Goal: Task Accomplishment & Management: Use online tool/utility

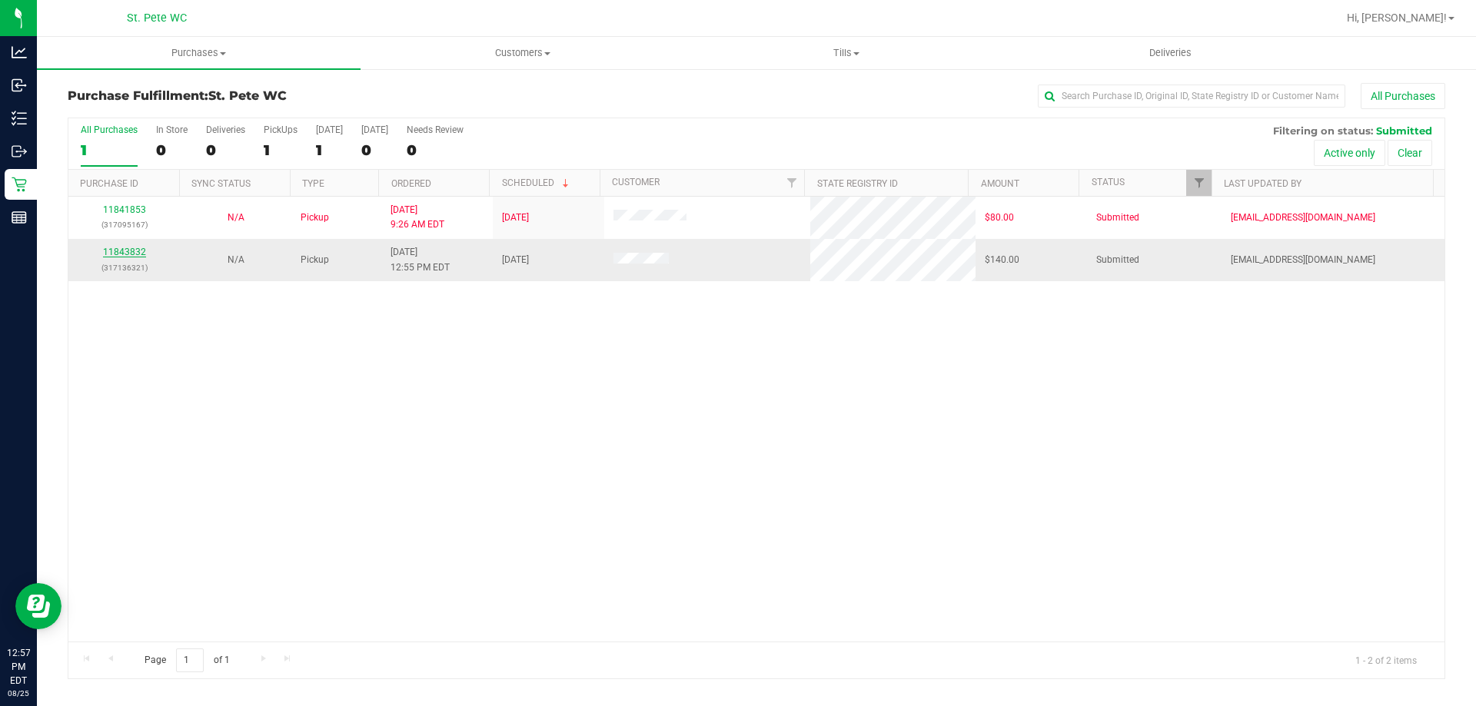
click at [120, 254] on link "11843832" at bounding box center [124, 252] width 43 height 11
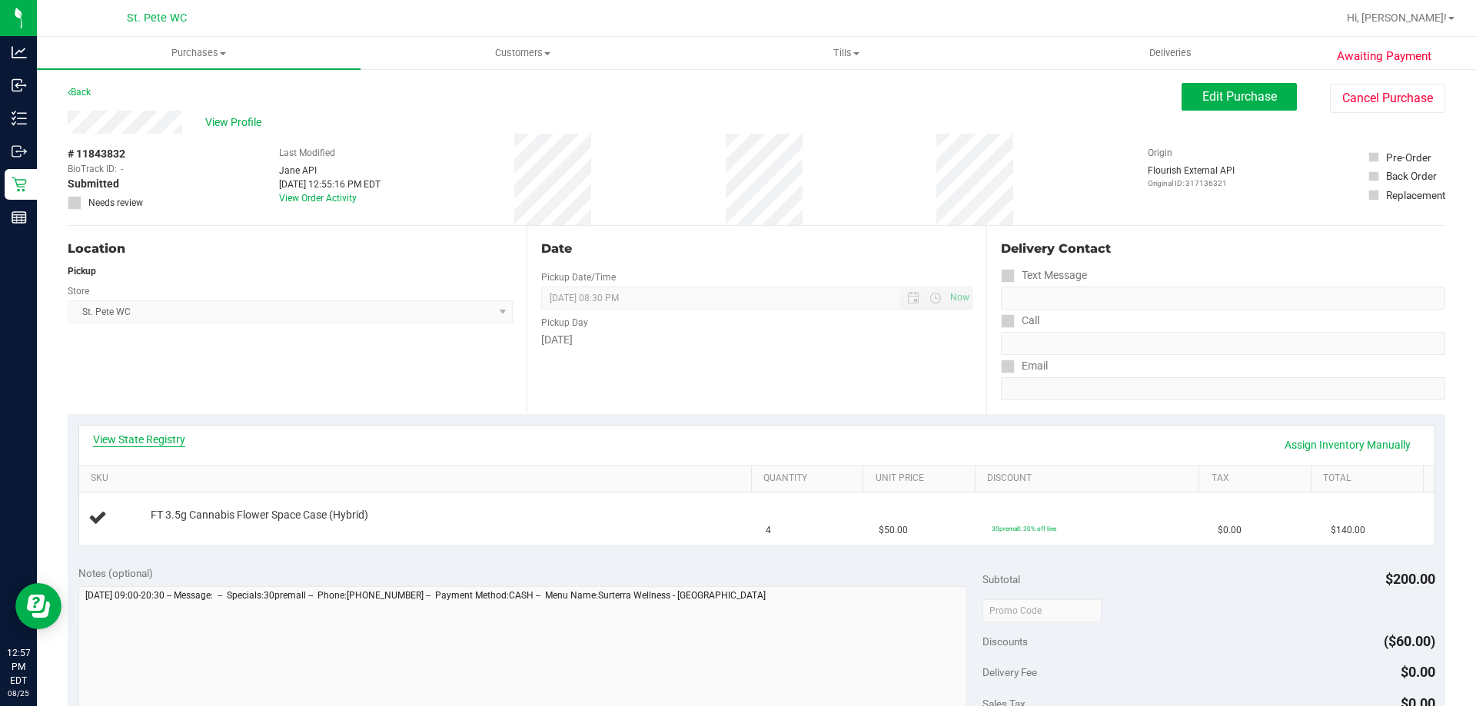
click at [174, 440] on link "View State Registry" at bounding box center [139, 439] width 92 height 15
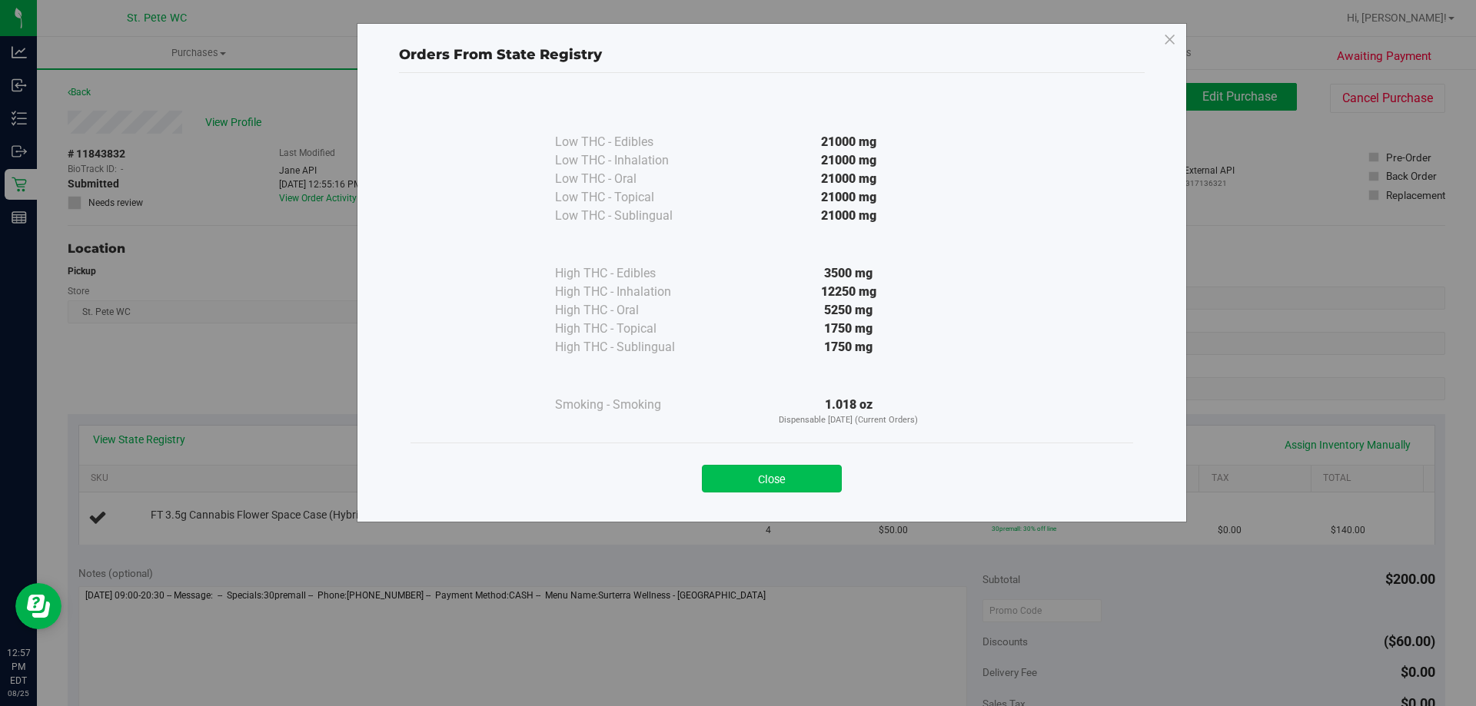
click at [736, 487] on button "Close" at bounding box center [772, 479] width 140 height 28
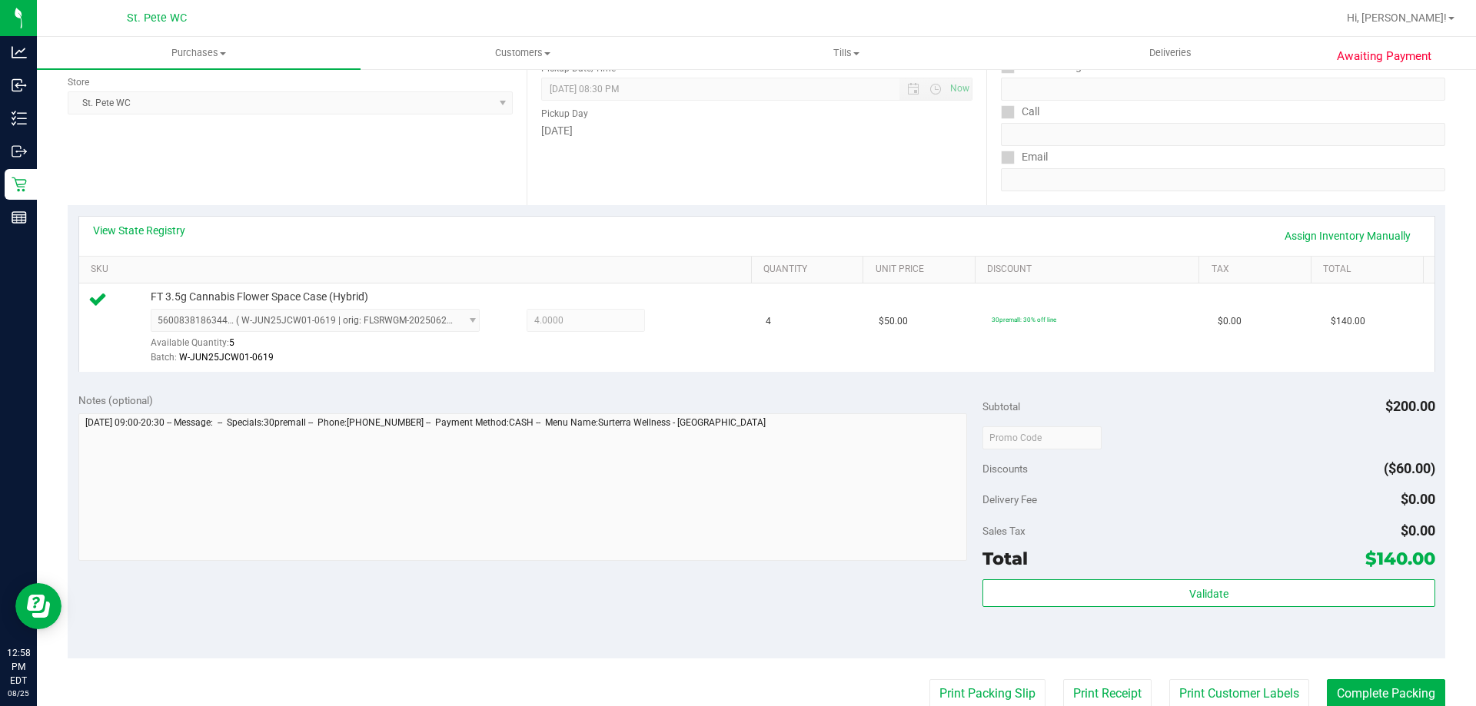
scroll to position [231, 0]
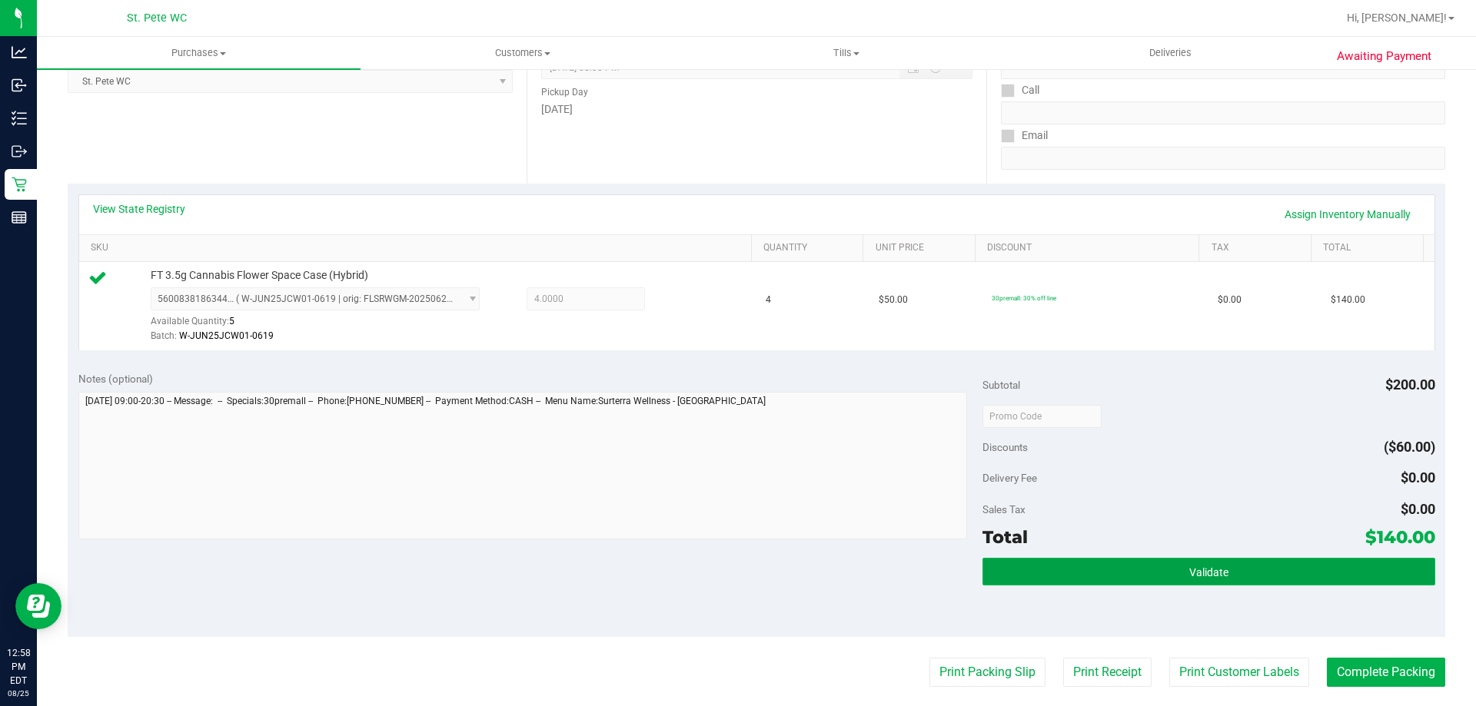
click at [736, 577] on button "Validate" at bounding box center [1208, 572] width 452 height 28
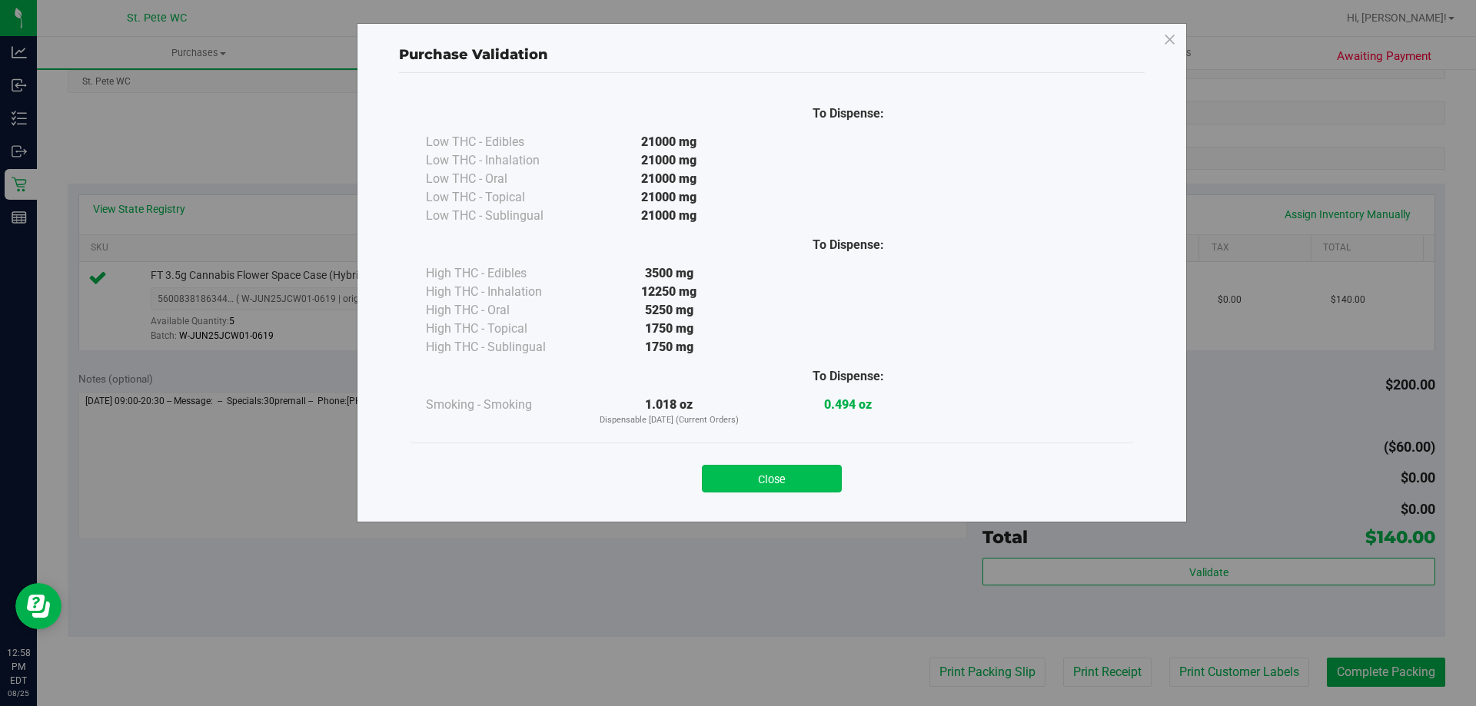
click at [736, 477] on button "Close" at bounding box center [772, 479] width 140 height 28
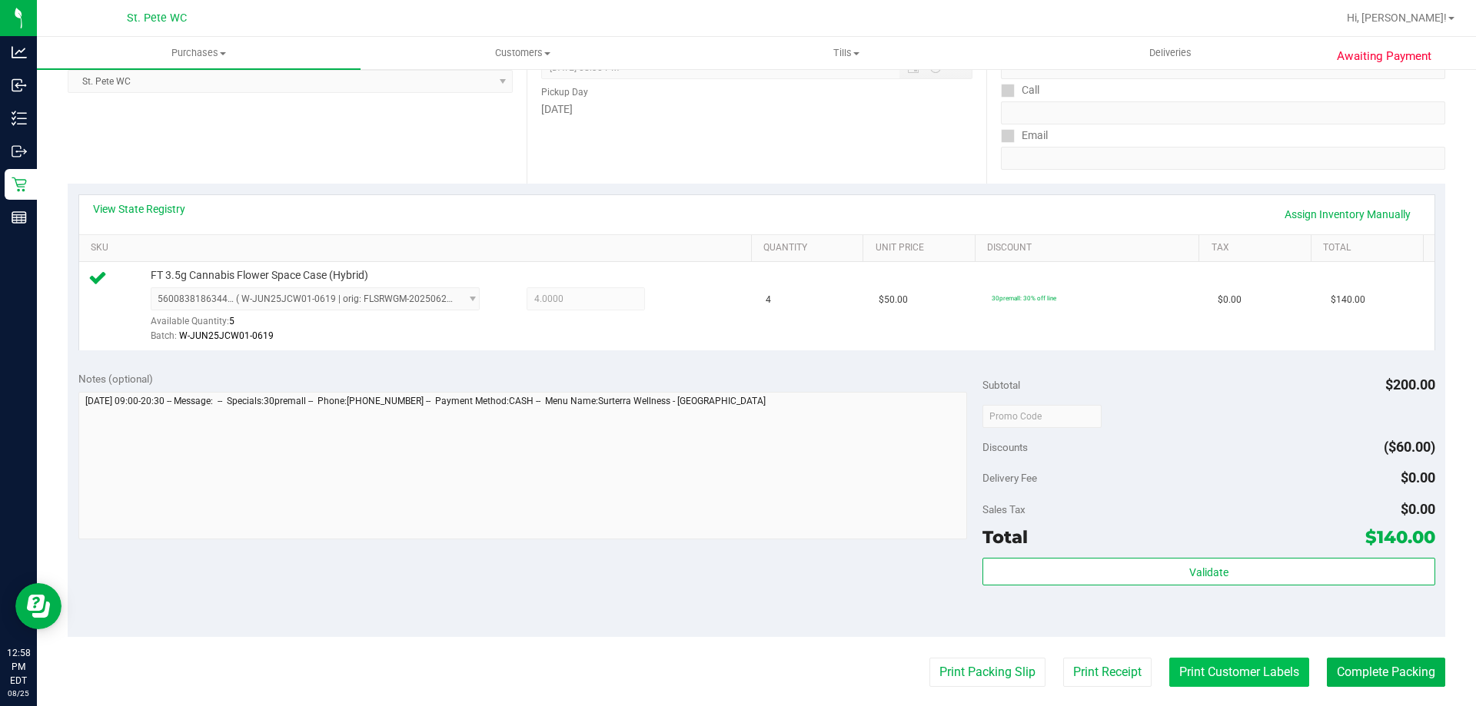
click at [736, 672] on button "Print Customer Labels" at bounding box center [1239, 672] width 140 height 29
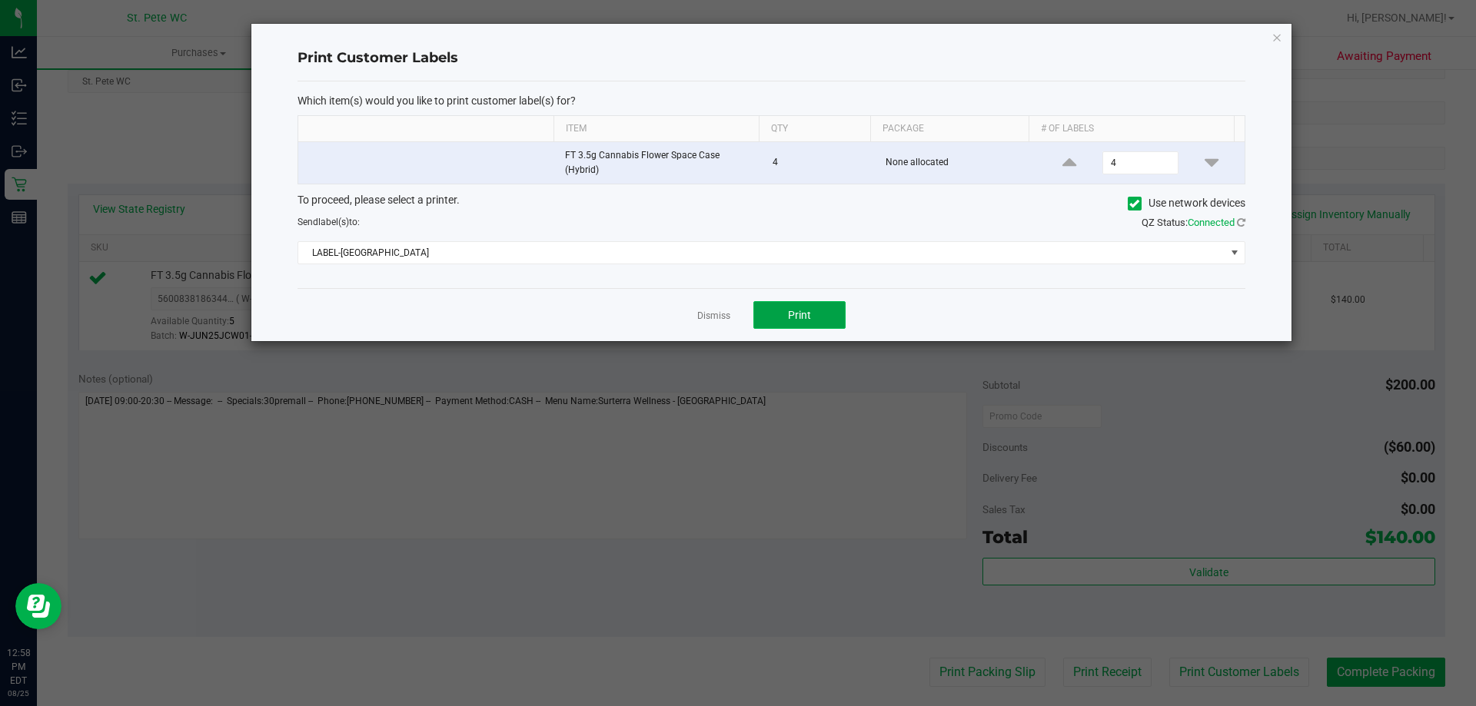
click at [736, 305] on button "Print" at bounding box center [799, 315] width 92 height 28
click at [714, 312] on link "Dismiss" at bounding box center [713, 316] width 33 height 13
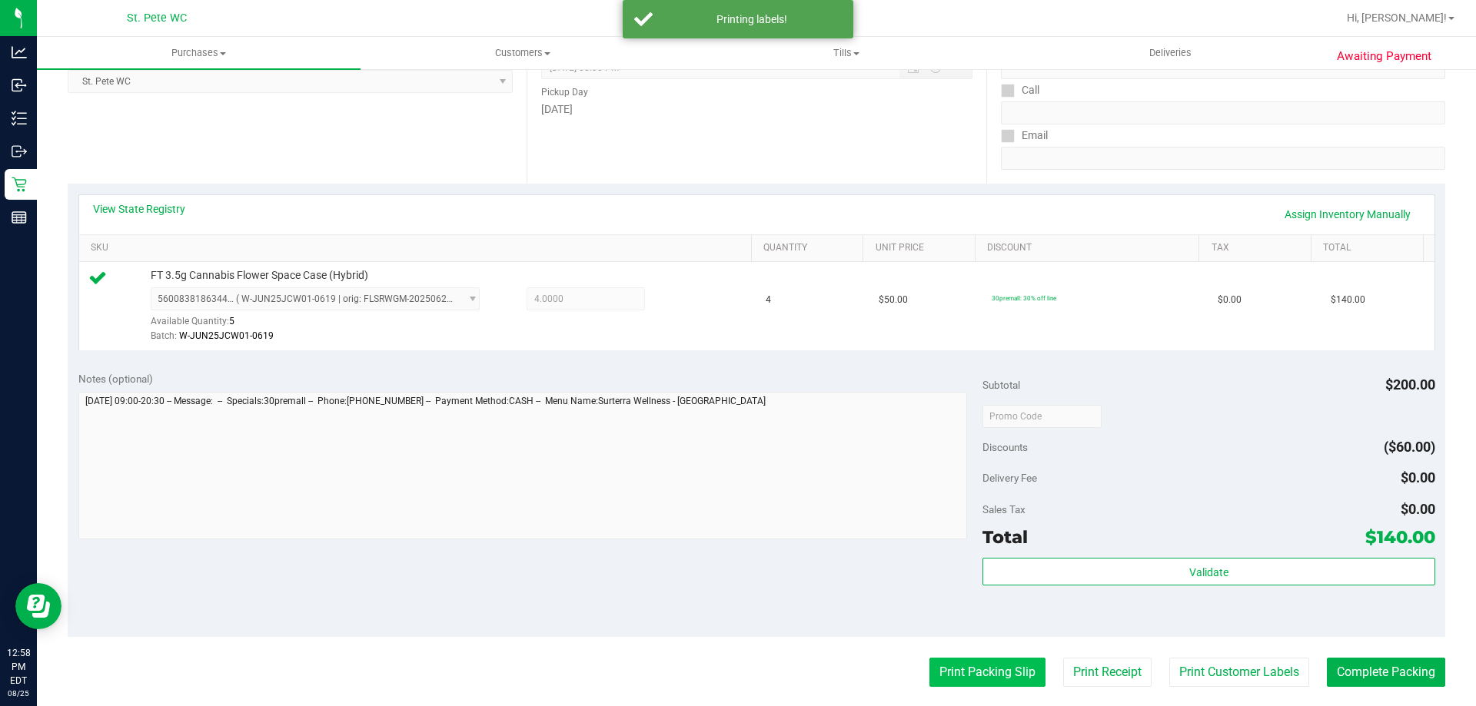
click at [736, 679] on button "Print Packing Slip" at bounding box center [987, 672] width 116 height 29
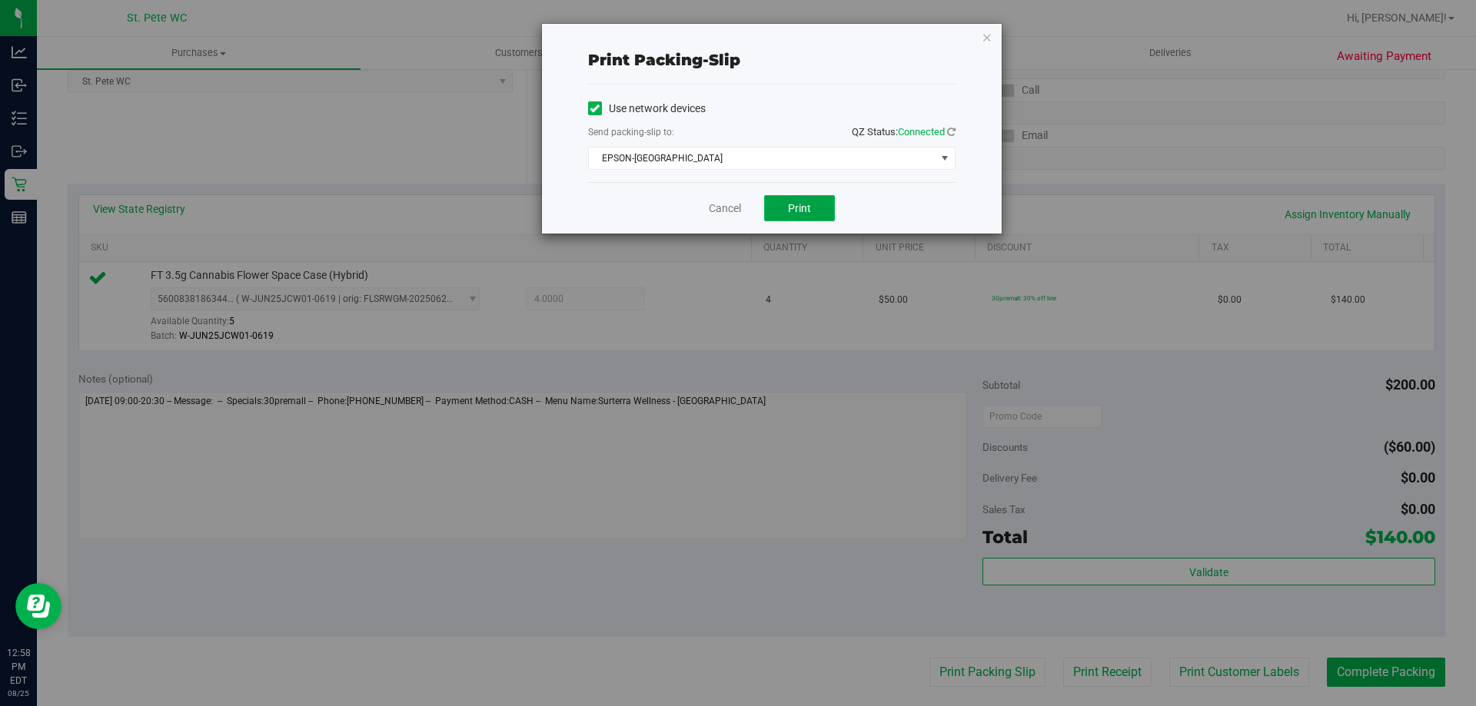
click at [736, 203] on span "Print" at bounding box center [799, 208] width 23 height 12
click at [720, 207] on link "Cancel" at bounding box center [725, 209] width 32 height 16
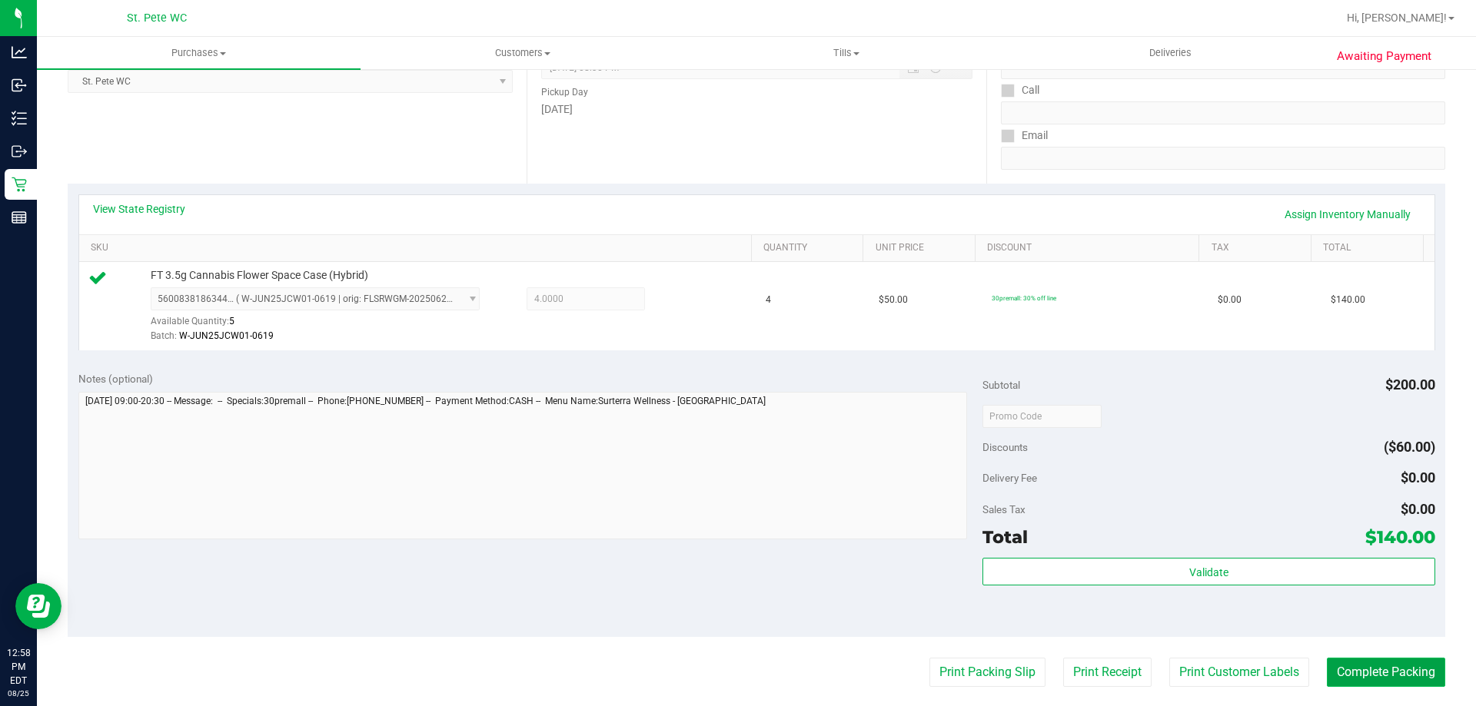
click at [736, 684] on button "Complete Packing" at bounding box center [1386, 672] width 118 height 29
